Goal: Communication & Community: Share content

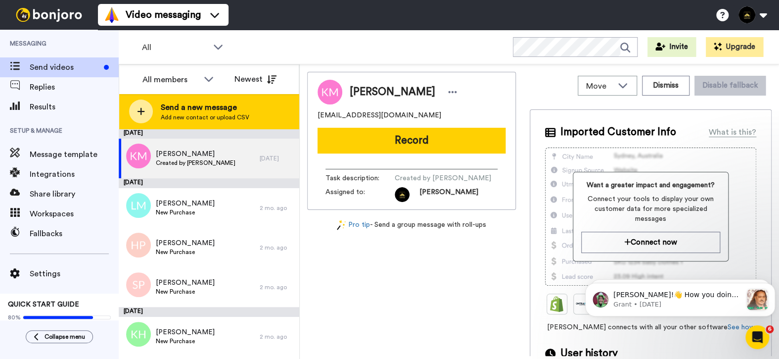
click at [203, 119] on span "Add new contact or upload CSV" at bounding box center [205, 117] width 89 height 8
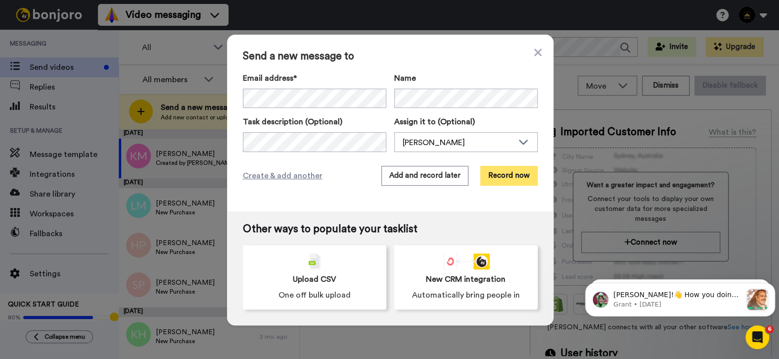
click at [512, 181] on button "Record now" at bounding box center [508, 176] width 57 height 20
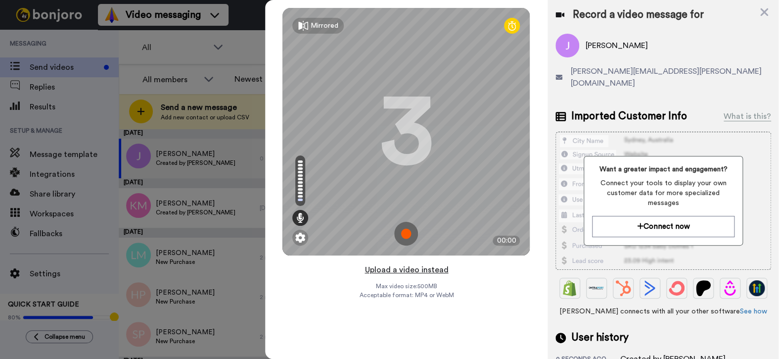
click at [412, 271] on button "Upload a video instead" at bounding box center [407, 269] width 90 height 13
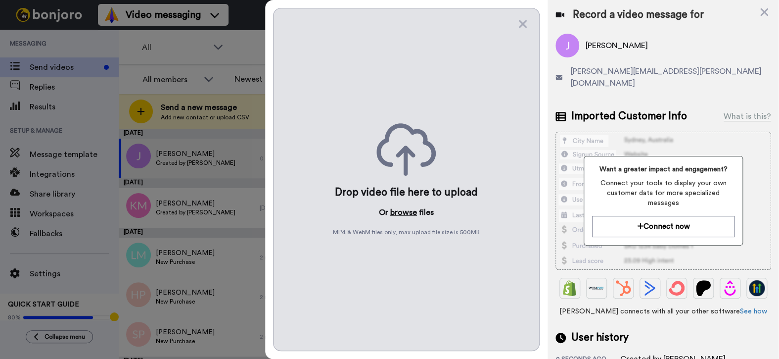
click at [405, 210] on button "browse" at bounding box center [403, 212] width 27 height 12
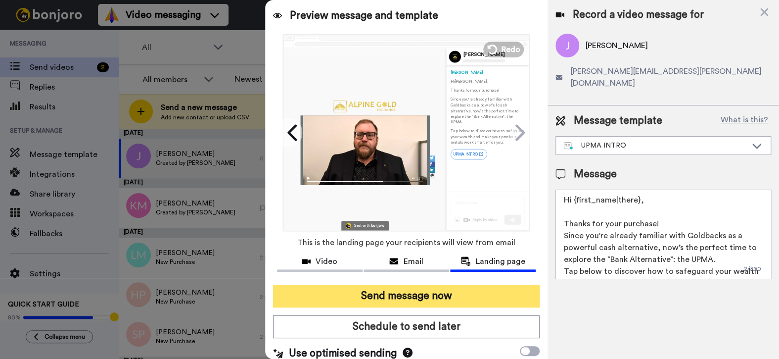
click at [444, 296] on button "Send message now" at bounding box center [406, 296] width 267 height 23
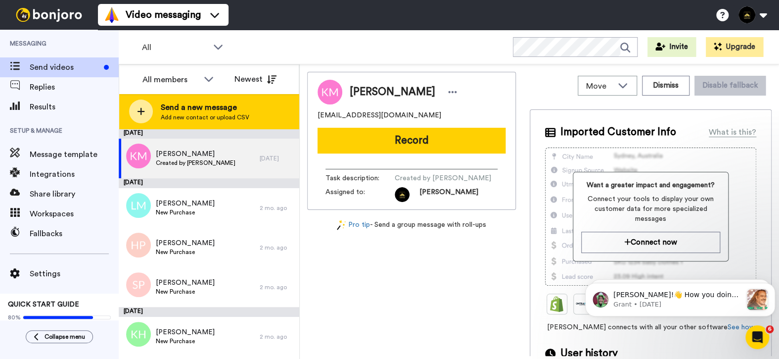
click at [215, 98] on div "Send a new message Add new contact or upload CSV" at bounding box center [209, 111] width 180 height 35
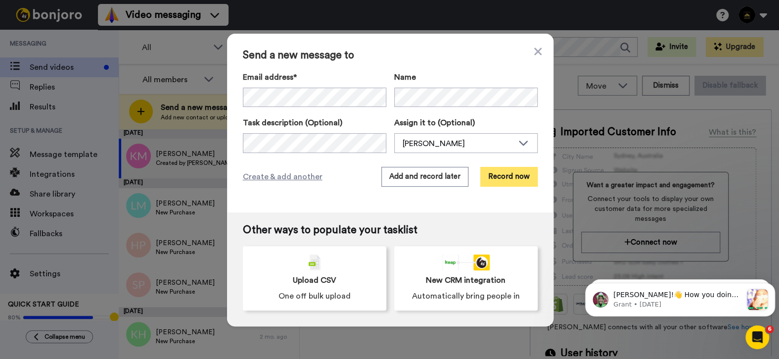
click at [504, 179] on button "Record now" at bounding box center [508, 177] width 57 height 20
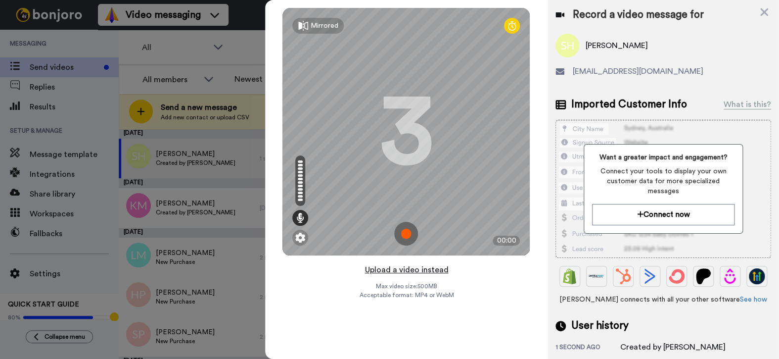
click at [405, 270] on button "Upload a video instead" at bounding box center [407, 269] width 90 height 13
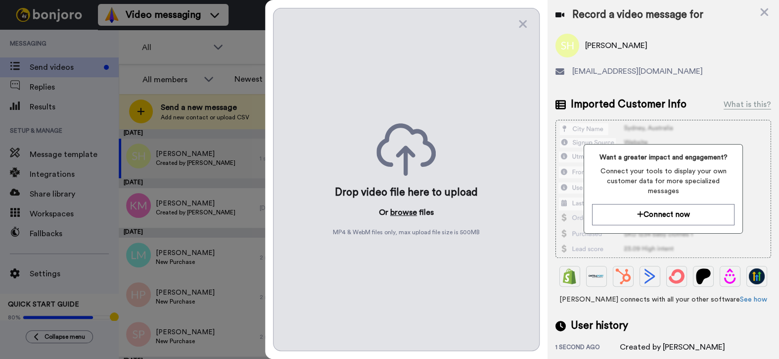
click at [409, 209] on button "browse" at bounding box center [403, 212] width 27 height 12
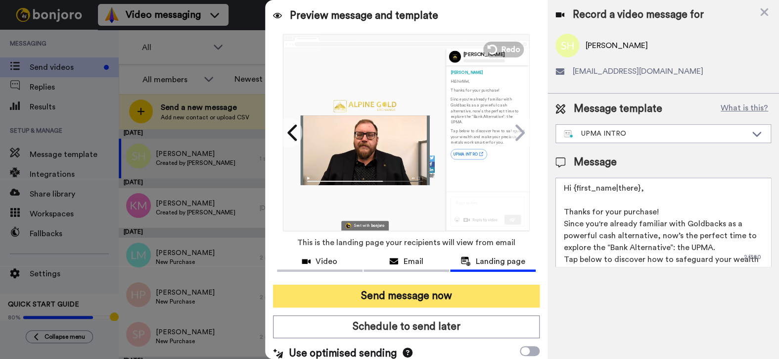
click at [431, 297] on button "Send message now" at bounding box center [406, 296] width 267 height 23
